Goal: Transaction & Acquisition: Register for event/course

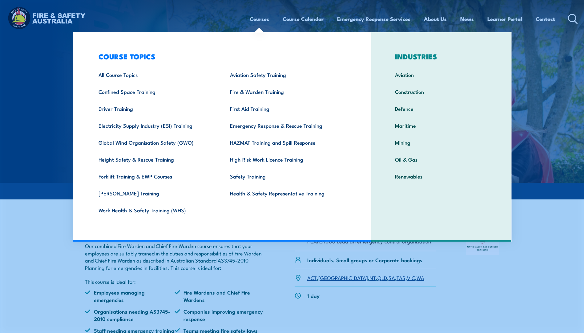
click at [263, 19] on link "Courses" at bounding box center [259, 19] width 19 height 16
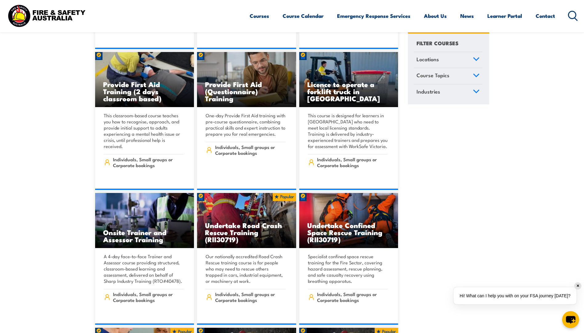
scroll to position [123, 0]
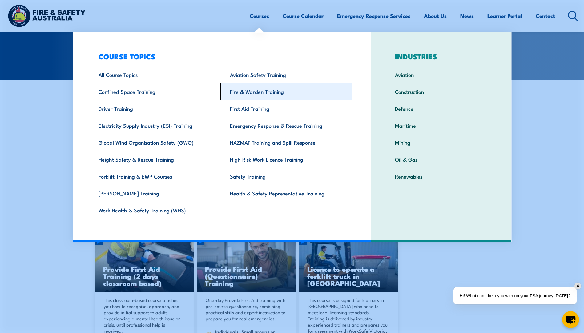
click at [260, 92] on link "Fire & Warden Training" at bounding box center [285, 91] width 131 height 17
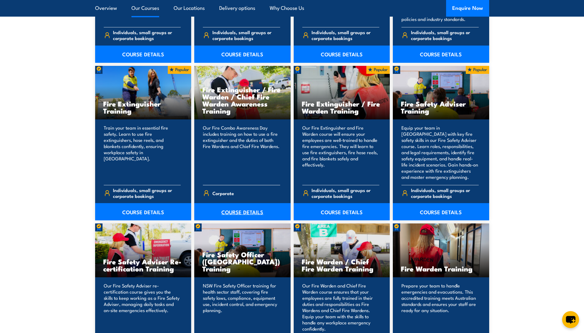
scroll to position [677, 0]
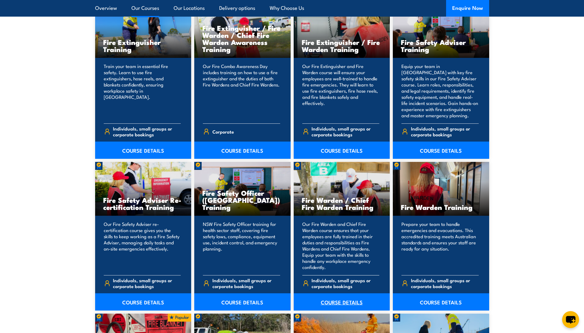
click at [333, 303] on link "COURSE DETAILS" at bounding box center [342, 301] width 96 height 17
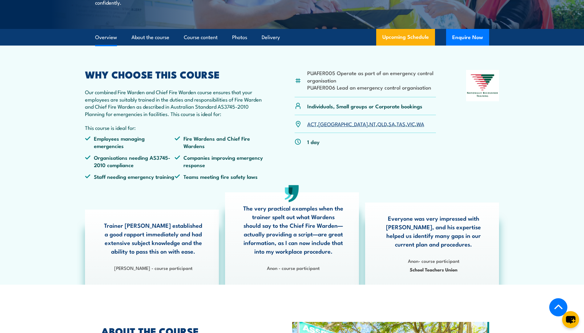
scroll to position [123, 0]
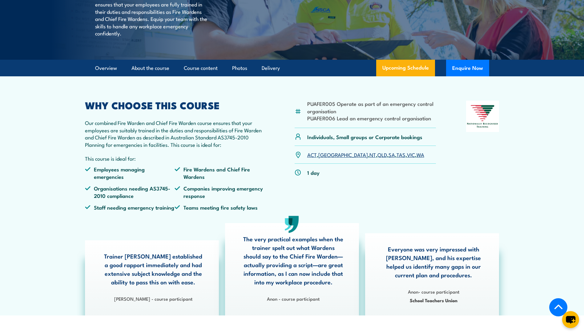
click at [377, 158] on link "QLD" at bounding box center [382, 154] width 10 height 7
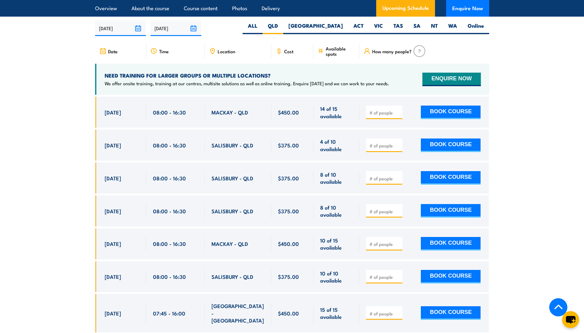
click at [374, 143] on input "number" at bounding box center [384, 146] width 31 height 6
click at [397, 143] on input "1" at bounding box center [384, 146] width 31 height 6
type input "2"
click at [397, 143] on input "2" at bounding box center [384, 146] width 31 height 6
click at [435, 147] on button "BOOK COURSE" at bounding box center [451, 146] width 60 height 14
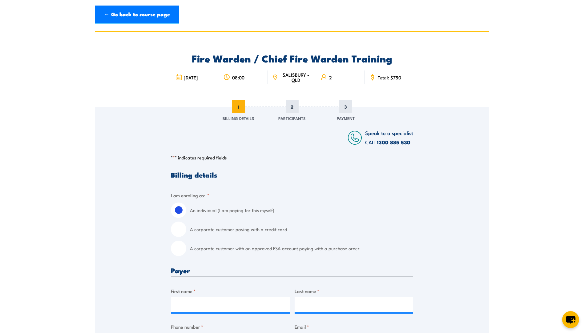
click at [178, 227] on input "A corporate customer paying with a credit card" at bounding box center [178, 229] width 15 height 15
radio input "true"
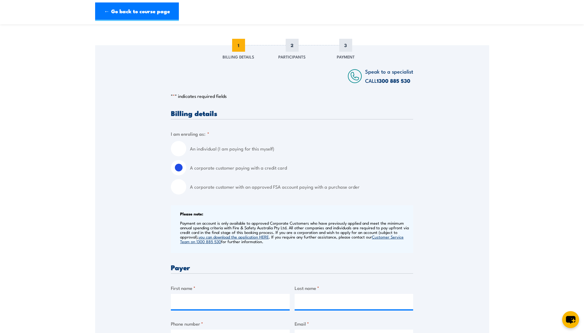
scroll to position [154, 0]
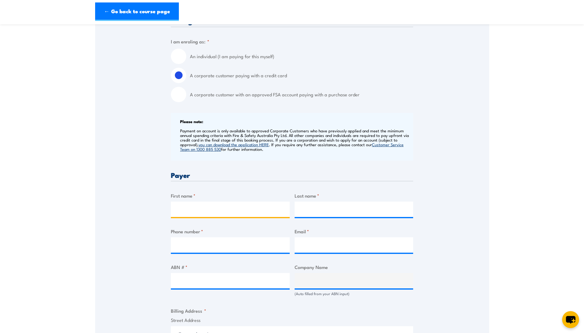
click at [198, 216] on input "First name *" at bounding box center [230, 209] width 119 height 15
type input "[PERSON_NAME]"
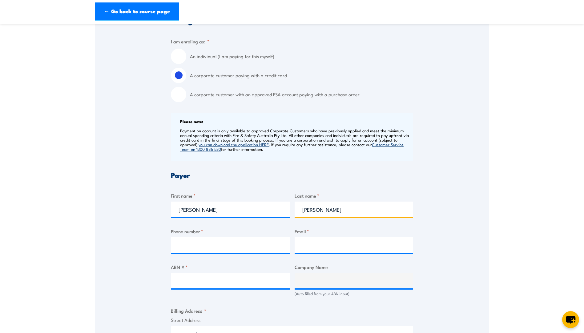
type input "[PERSON_NAME]"
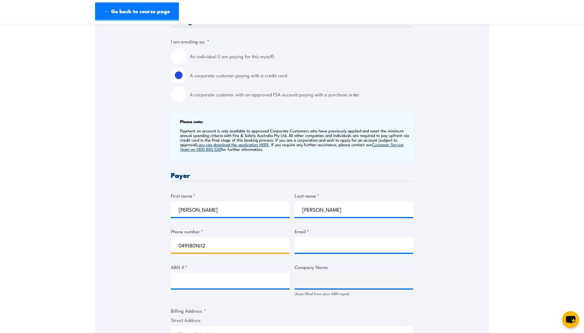
type input "0491801612"
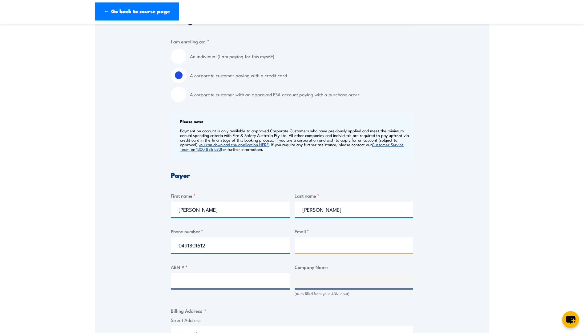
click at [339, 246] on input "Email *" at bounding box center [354, 244] width 119 height 15
type input "[EMAIL_ADDRESS][DOMAIN_NAME]"
click at [443, 264] on div "Speak to a specialist CALL 1300 885 530 CALL 1300 885 530 " * " indicates requi…" at bounding box center [292, 287] width 394 height 668
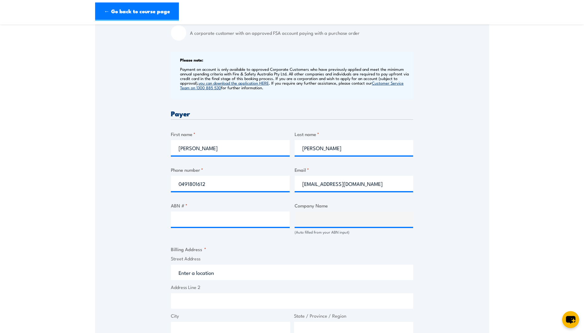
click at [304, 240] on div "Billing details I am enroling as: * An individual (I am paying for this myself)…" at bounding box center [292, 256] width 242 height 601
click at [206, 272] on input "Street Address" at bounding box center [292, 272] width 242 height 15
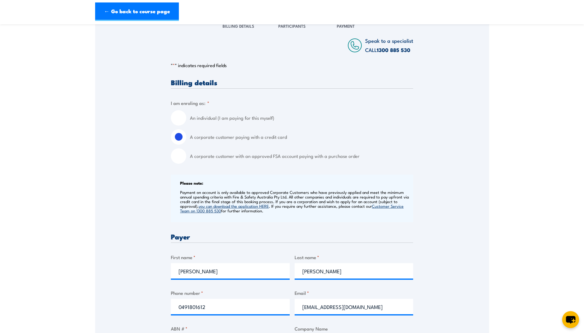
scroll to position [0, 0]
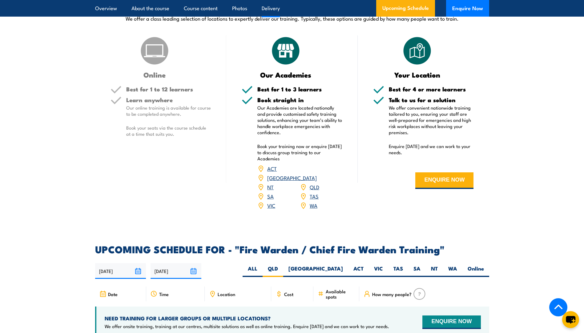
scroll to position [971, 0]
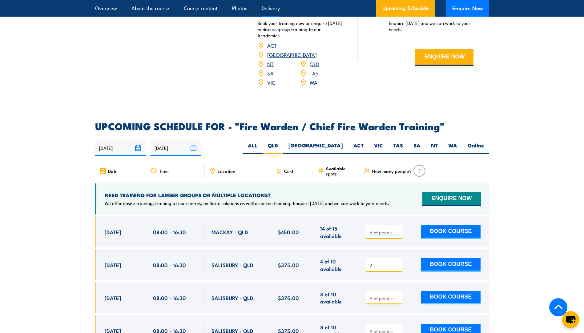
click at [316, 63] on link "QLD" at bounding box center [315, 63] width 10 height 7
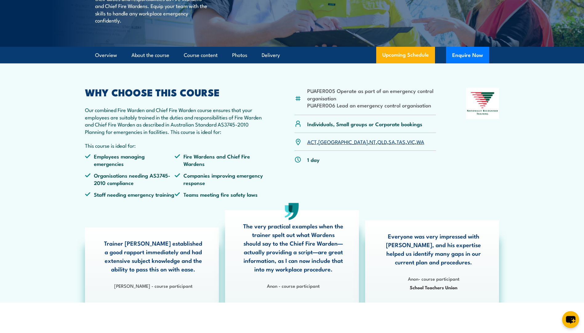
scroll to position [0, 0]
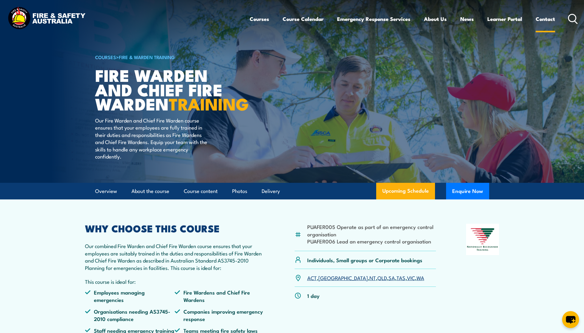
click at [545, 18] on link "Contact" at bounding box center [545, 19] width 19 height 16
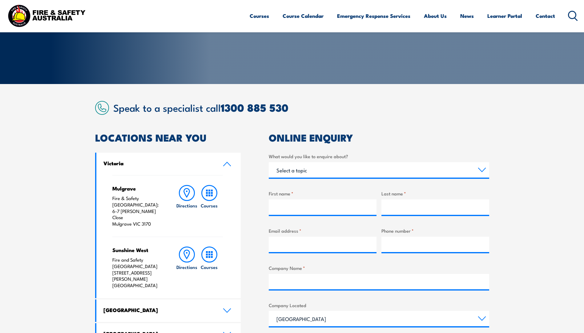
scroll to position [185, 0]
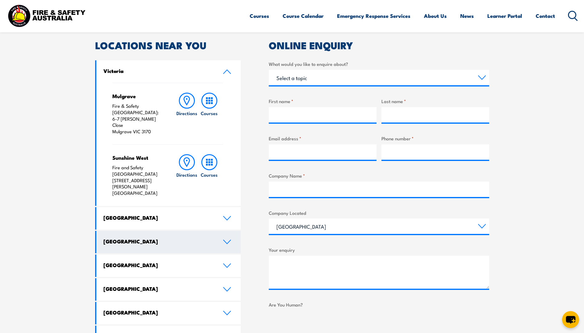
click at [228, 240] on icon at bounding box center [227, 242] width 8 height 5
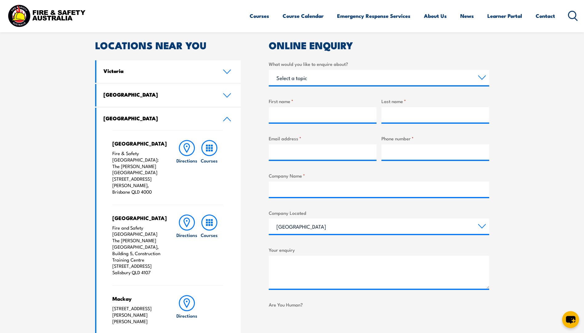
scroll to position [216, 0]
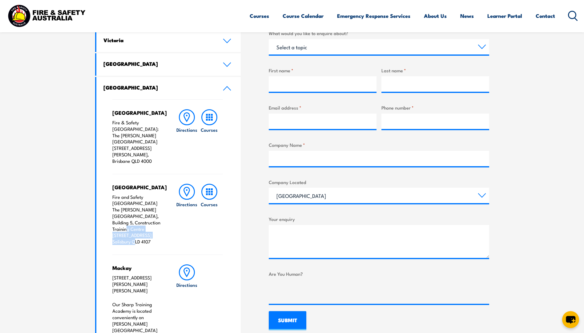
drag, startPoint x: 123, startPoint y: 208, endPoint x: 133, endPoint y: 227, distance: 21.1
click at [133, 227] on p "Fire and Safety Australia The Bob Marshman Building, Building 5, Construction T…" at bounding box center [137, 219] width 51 height 51
click at [143, 210] on p "Fire and Safety Australia The Bob Marshman Building, Building 5, Construction T…" at bounding box center [137, 219] width 51 height 51
click at [208, 184] on icon at bounding box center [209, 192] width 16 height 16
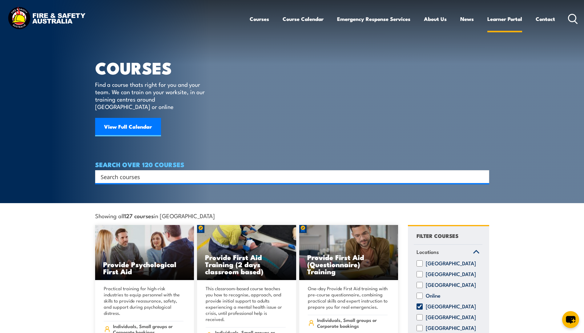
click at [493, 20] on link "Learner Portal" at bounding box center [504, 19] width 35 height 16
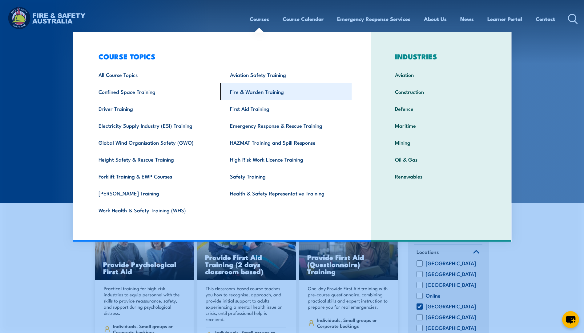
click at [260, 89] on link "Fire & Warden Training" at bounding box center [285, 91] width 131 height 17
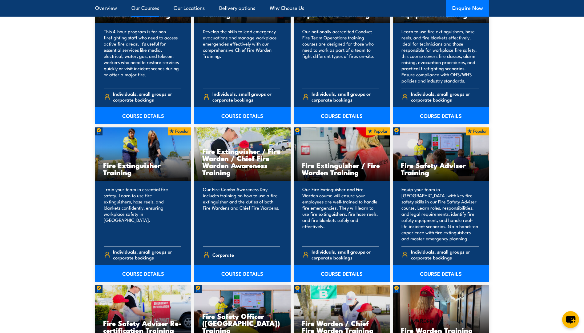
scroll to position [708, 0]
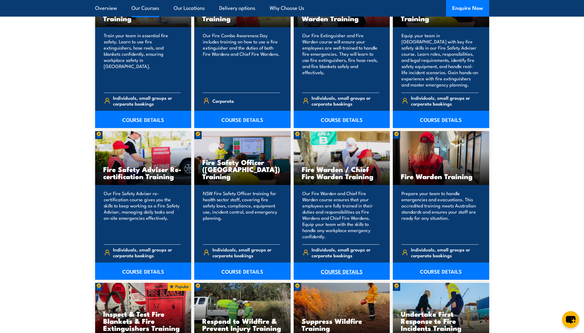
click at [340, 268] on link "COURSE DETAILS" at bounding box center [342, 271] width 96 height 17
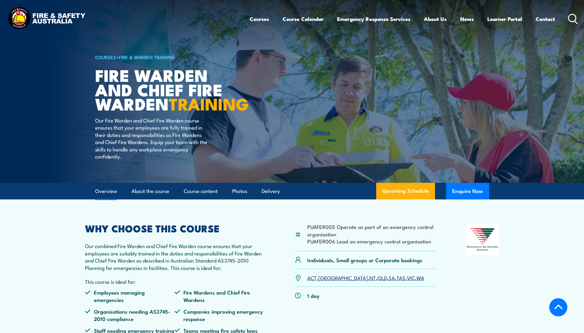
scroll to position [154, 0]
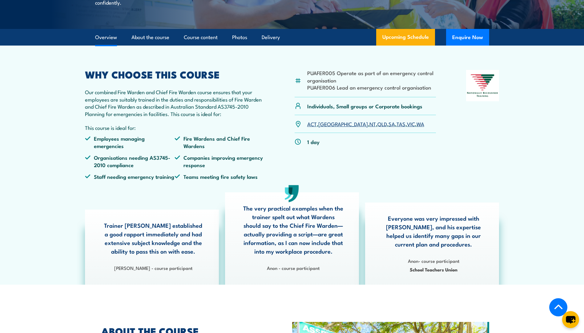
click at [377, 127] on link "QLD" at bounding box center [382, 123] width 10 height 7
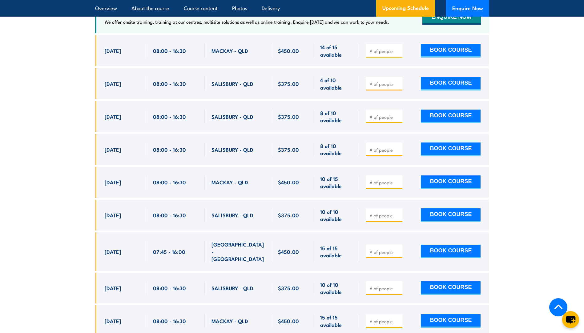
scroll to position [1121, 0]
